Goal: Find specific page/section: Find specific page/section

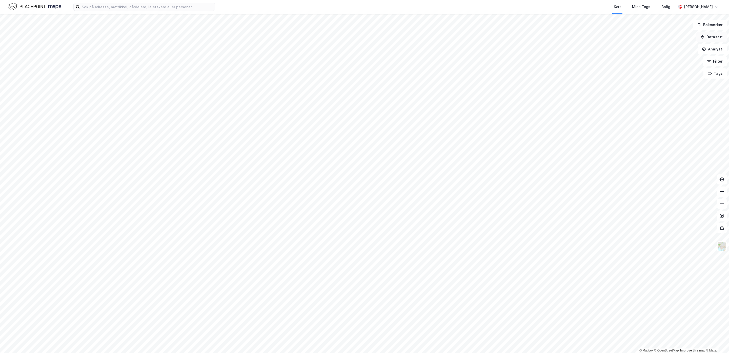
click at [714, 38] on button "Datasett" at bounding box center [711, 37] width 31 height 10
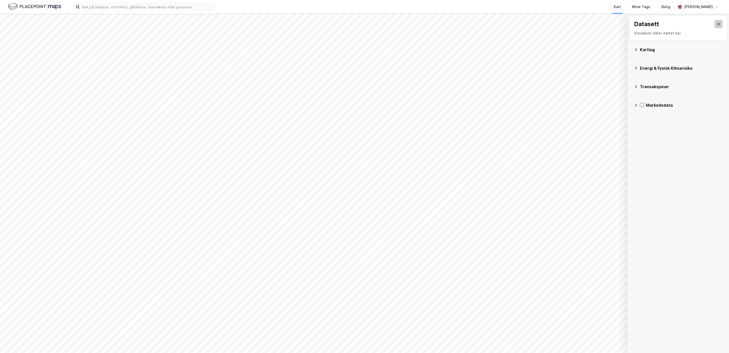
click at [717, 24] on icon at bounding box center [719, 24] width 4 height 4
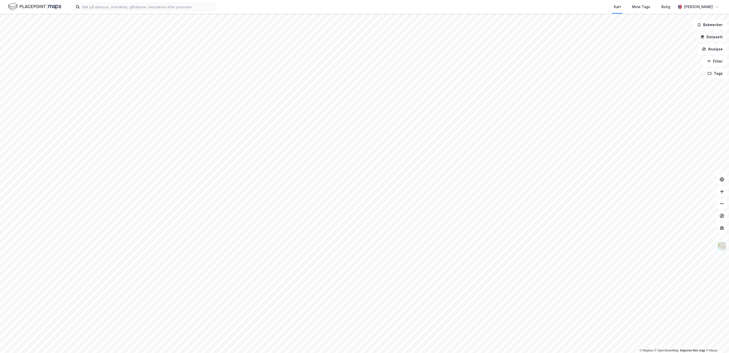
click at [712, 32] on button "Datasett" at bounding box center [711, 37] width 31 height 10
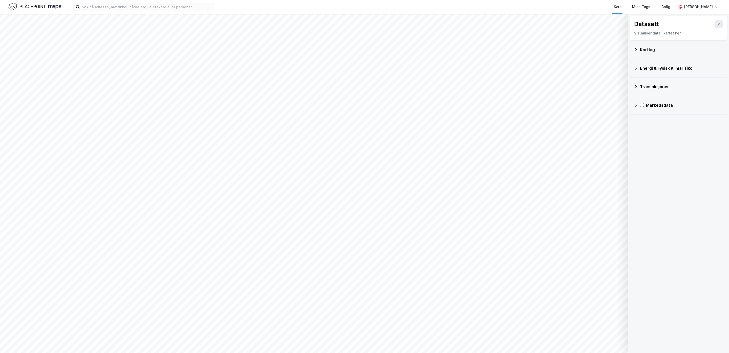
click at [640, 51] on div "Kartlag" at bounding box center [678, 50] width 89 height 12
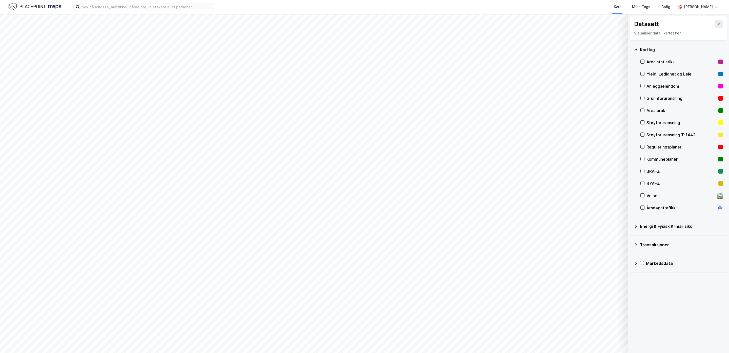
click at [654, 74] on div "Yield, Ledighet og Leie" at bounding box center [682, 74] width 70 height 6
